Goal: Complete application form

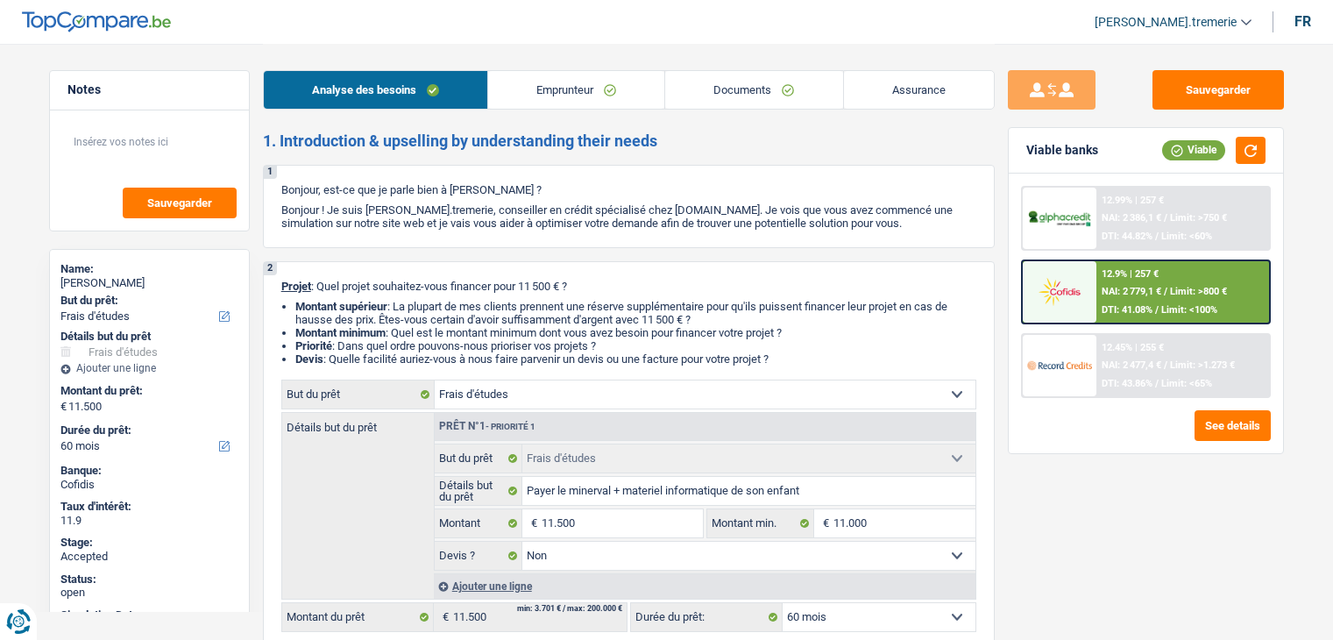
select select "study"
select select "60"
select select "study"
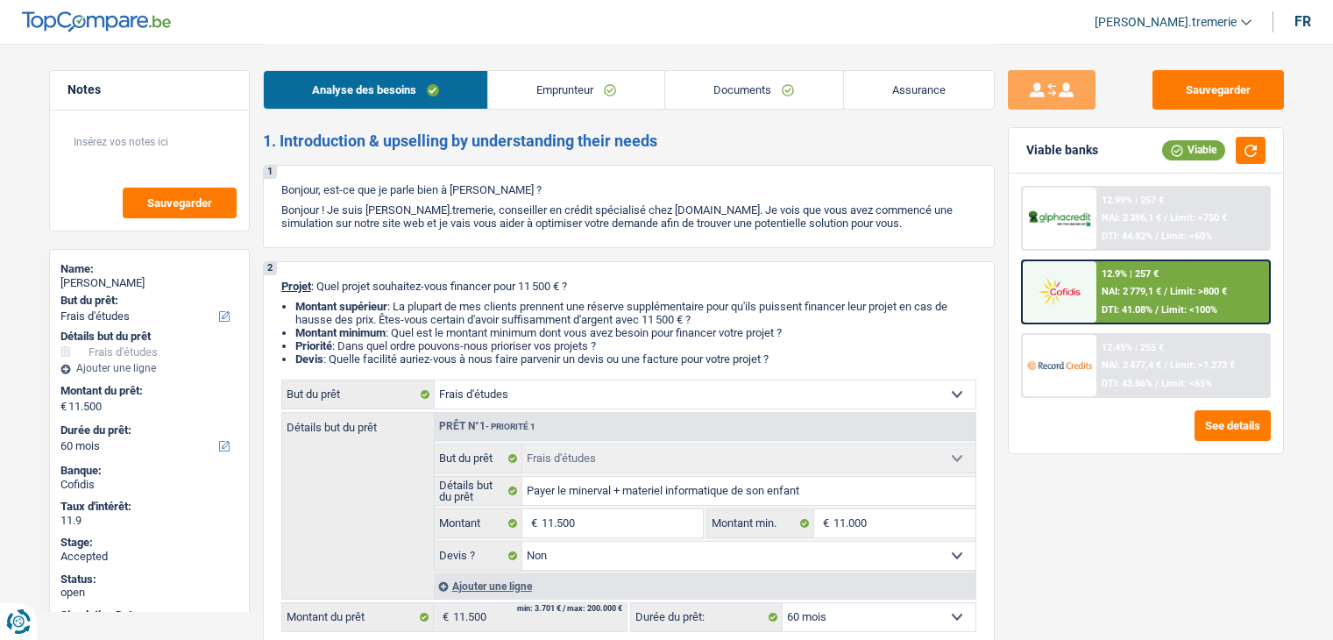
select select "false"
select select "60"
select select "publicEmployee"
select select "netSalary"
select select "familyAllowances"
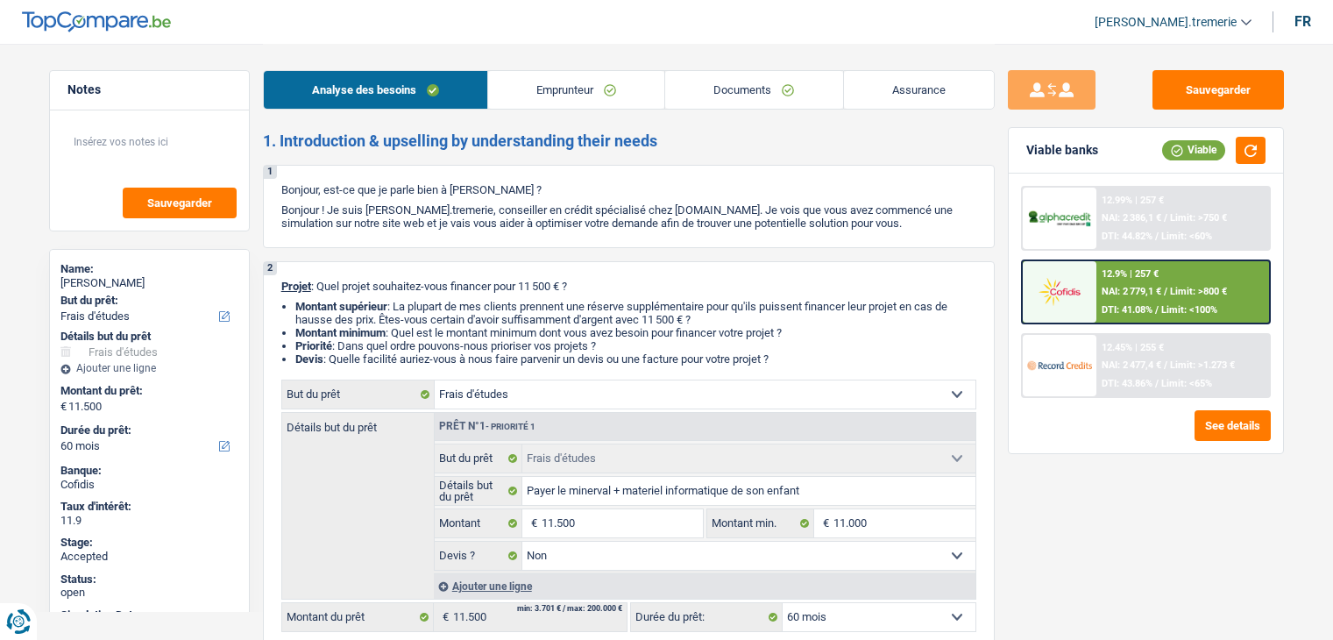
select select "alimony"
select select "mealVouchers"
select select "rents"
select select "carLoan"
select select "60"
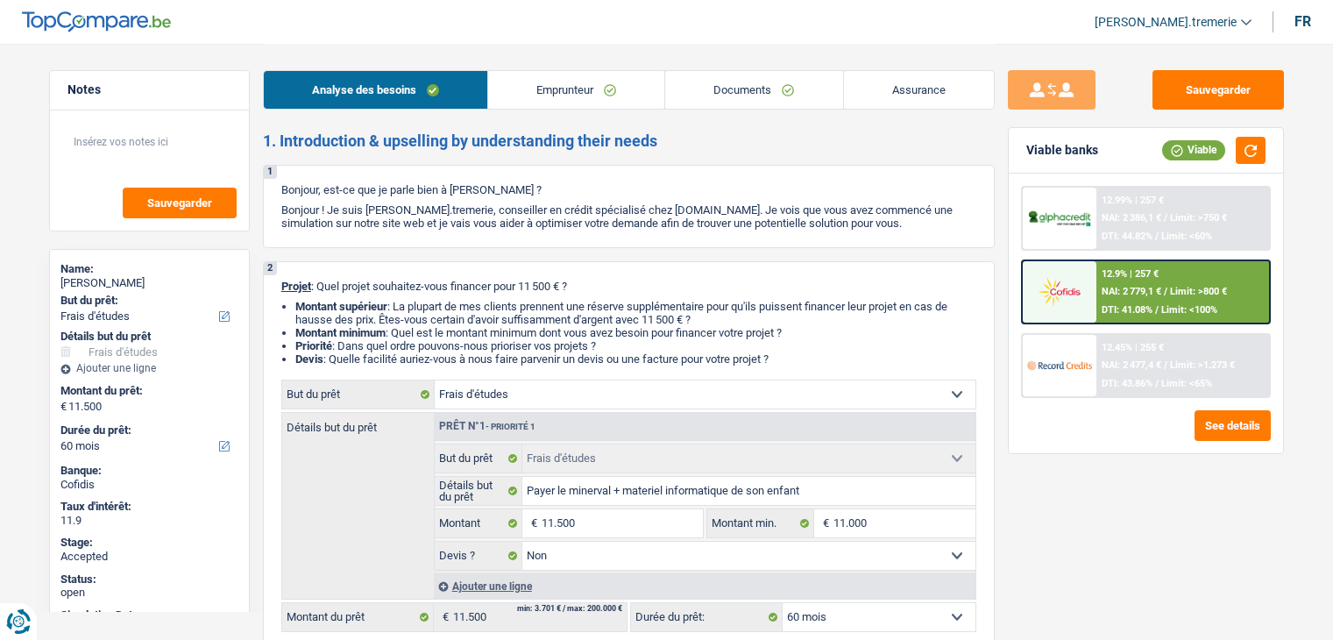
select select "personalLoan"
select select "education"
select select "60"
select select "study"
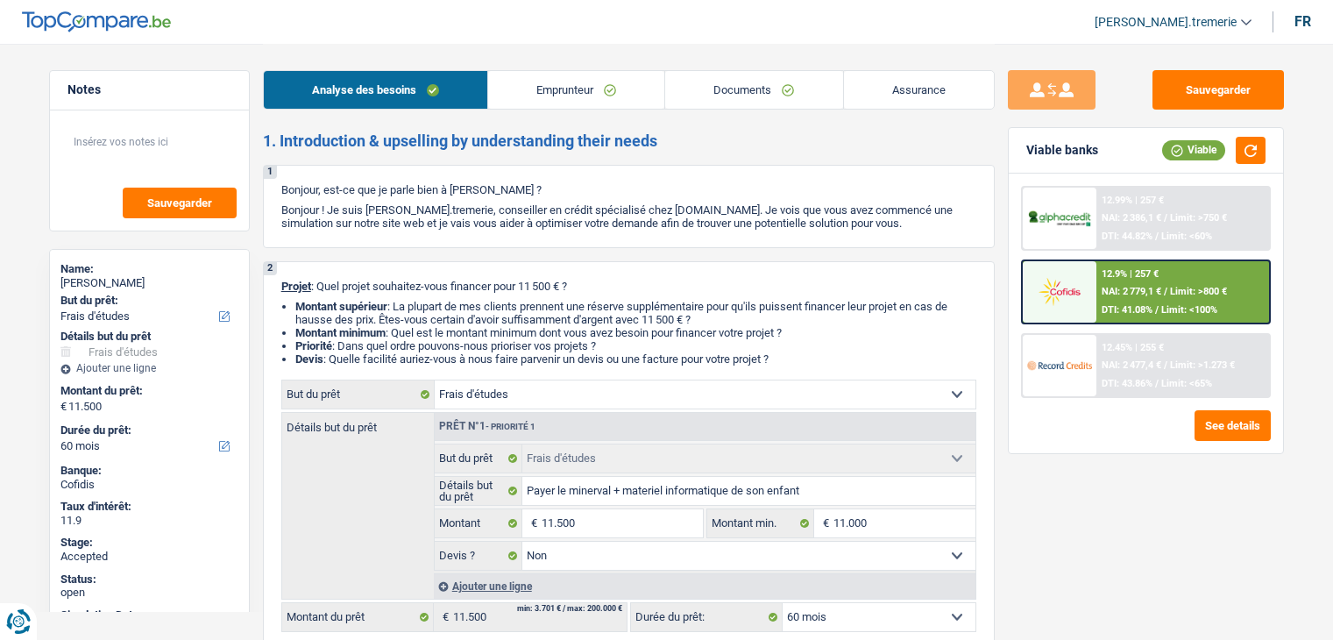
select select "false"
select select "60"
select select "32"
select select "married"
click at [567, 87] on link "Emprunteur" at bounding box center [576, 90] width 176 height 38
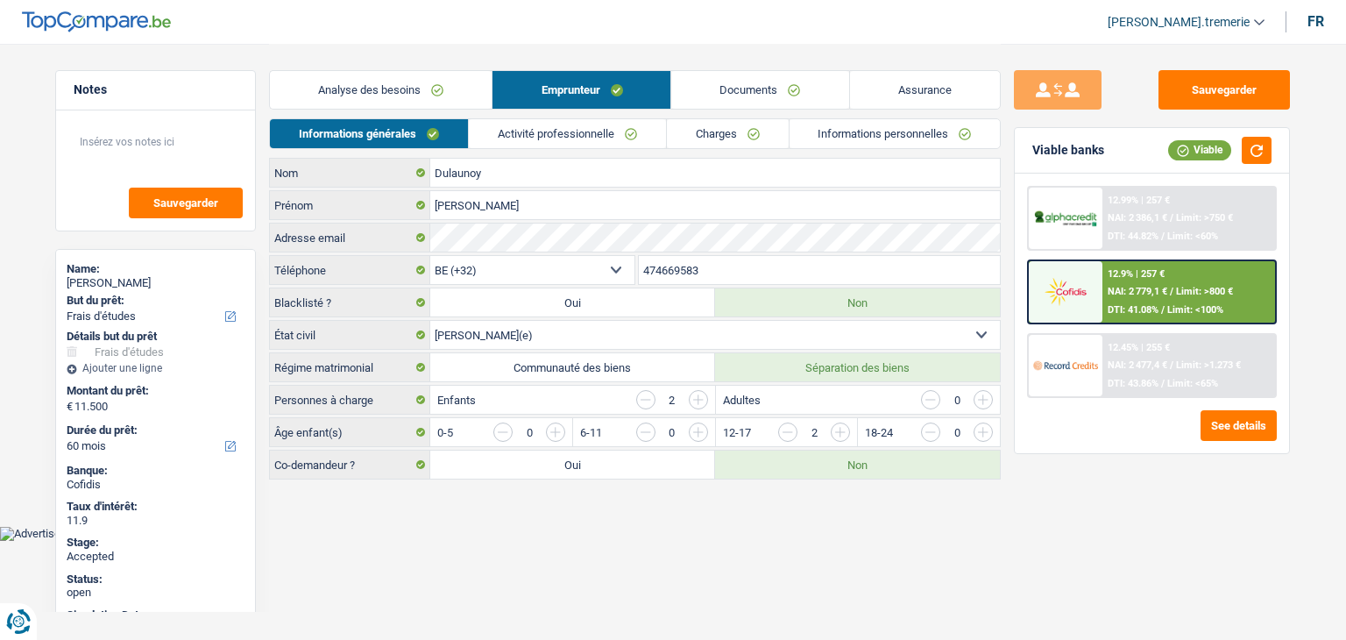
click at [535, 138] on link "Activité professionnelle" at bounding box center [567, 133] width 197 height 29
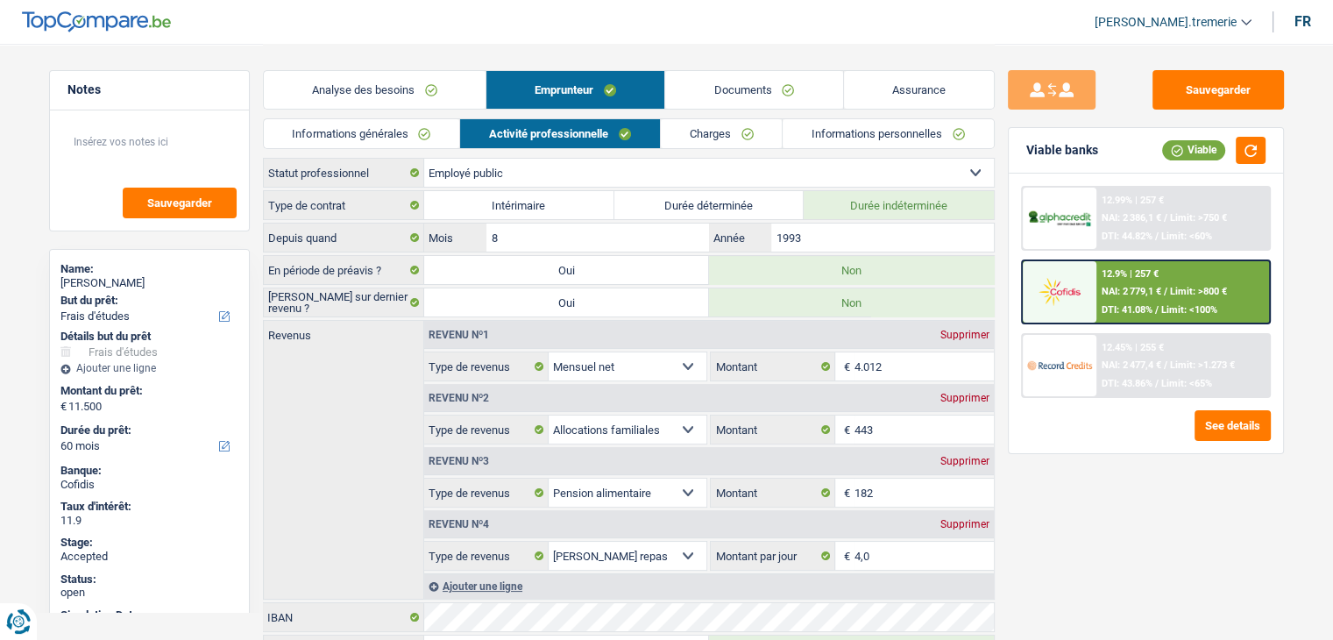
click at [381, 131] on link "Informations générales" at bounding box center [362, 133] width 196 height 29
